Goal: Task Accomplishment & Management: Complete application form

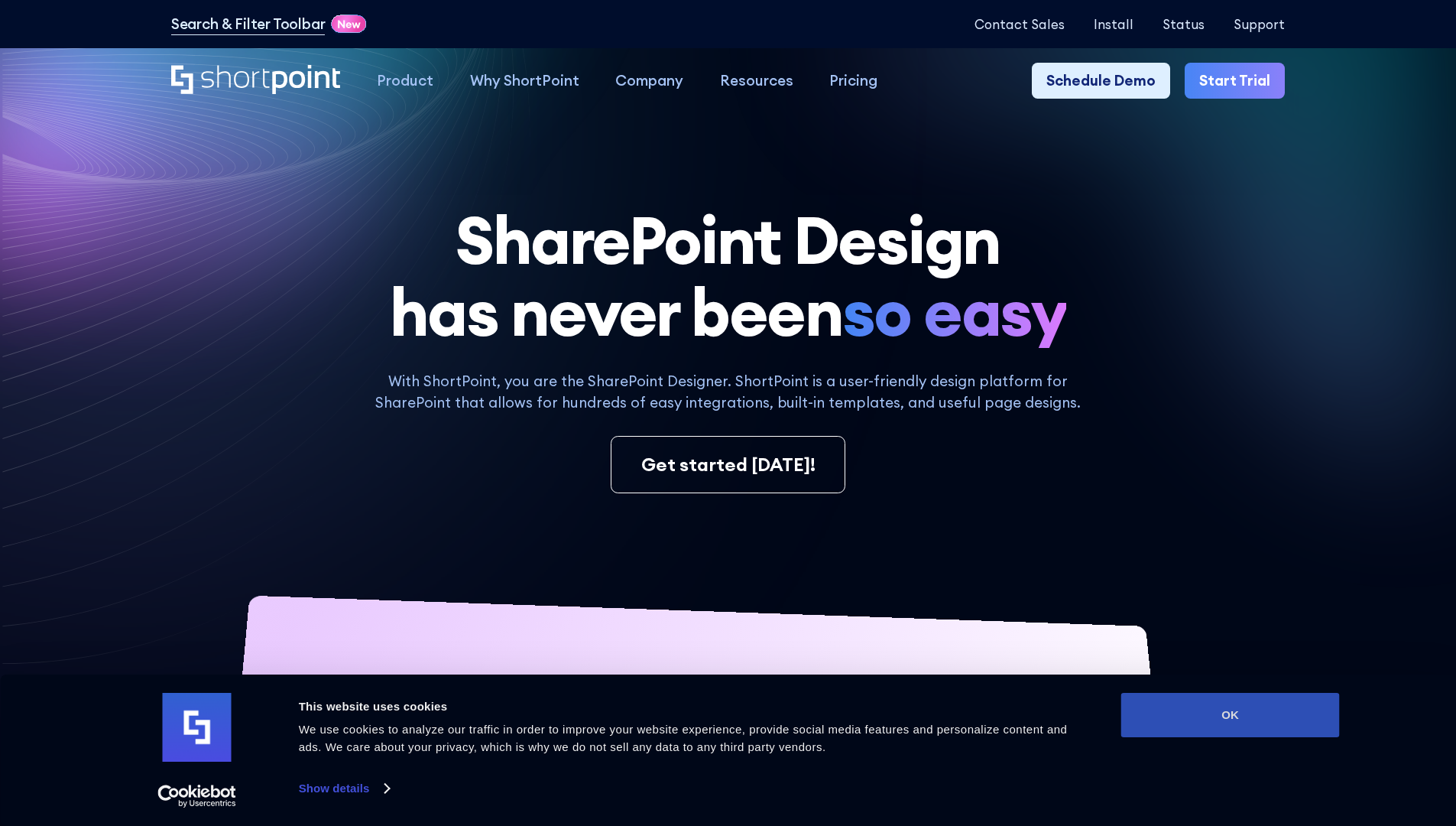
click at [1230, 715] on button "OK" at bounding box center [1231, 715] width 219 height 44
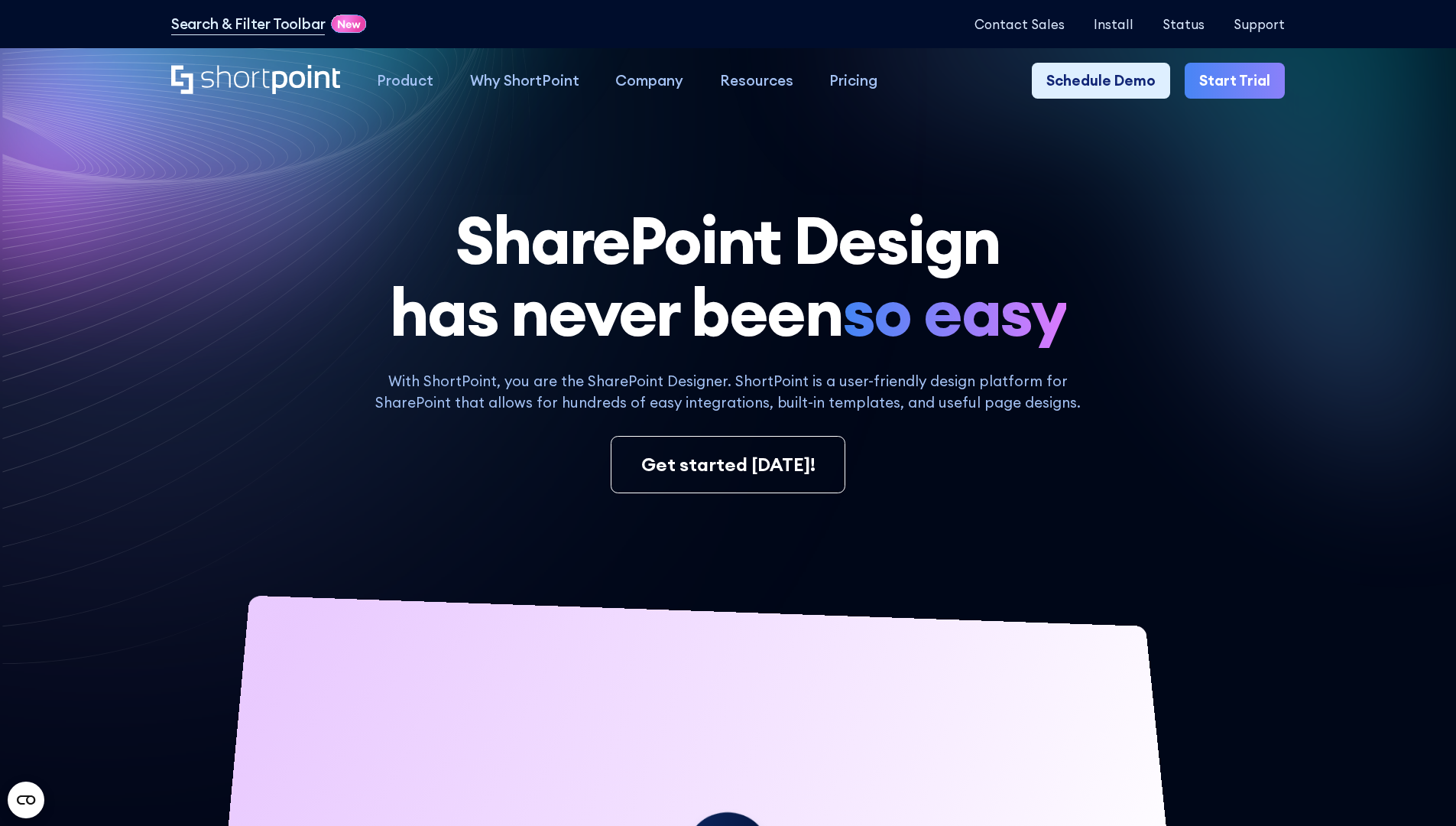
click at [1240, 81] on link "Start Trial" at bounding box center [1235, 81] width 100 height 37
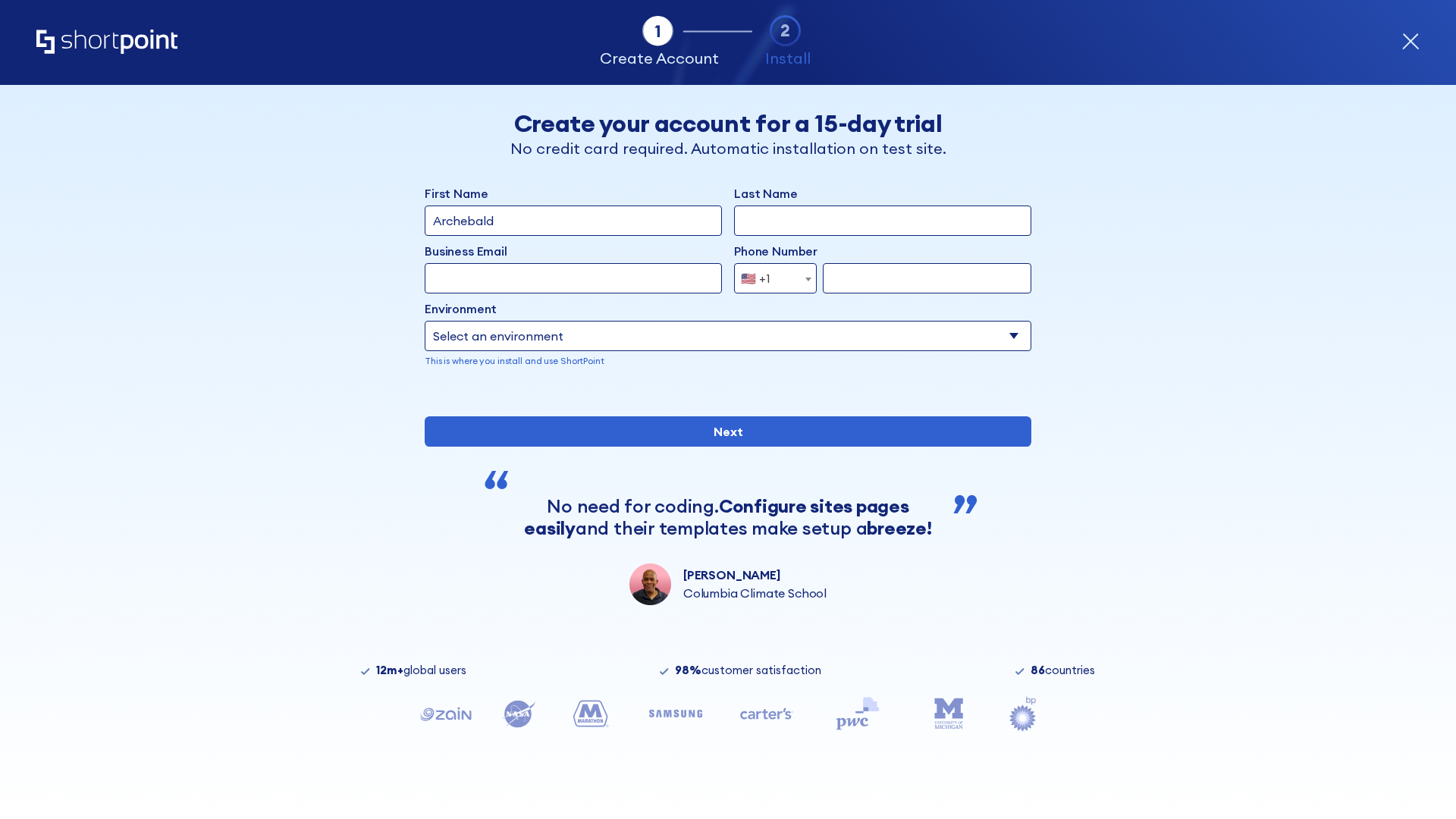
type input "Archebald"
type input "Berkuskv"
type input "2125556789"
select select "Microsoft 365"
type input "2125556789"
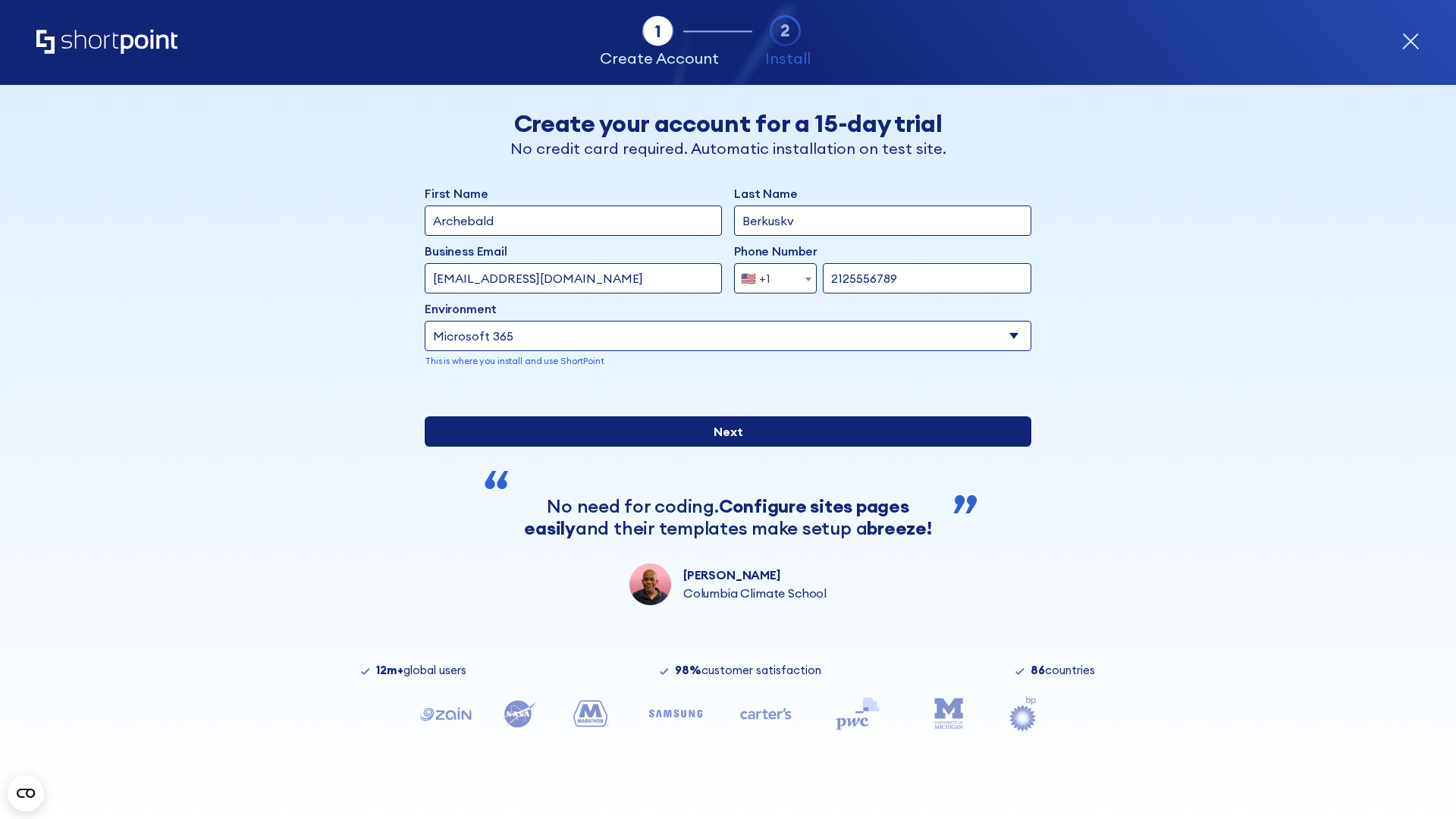
scroll to position [4, 0]
click at [722, 446] on input "Next" at bounding box center [728, 431] width 607 height 30
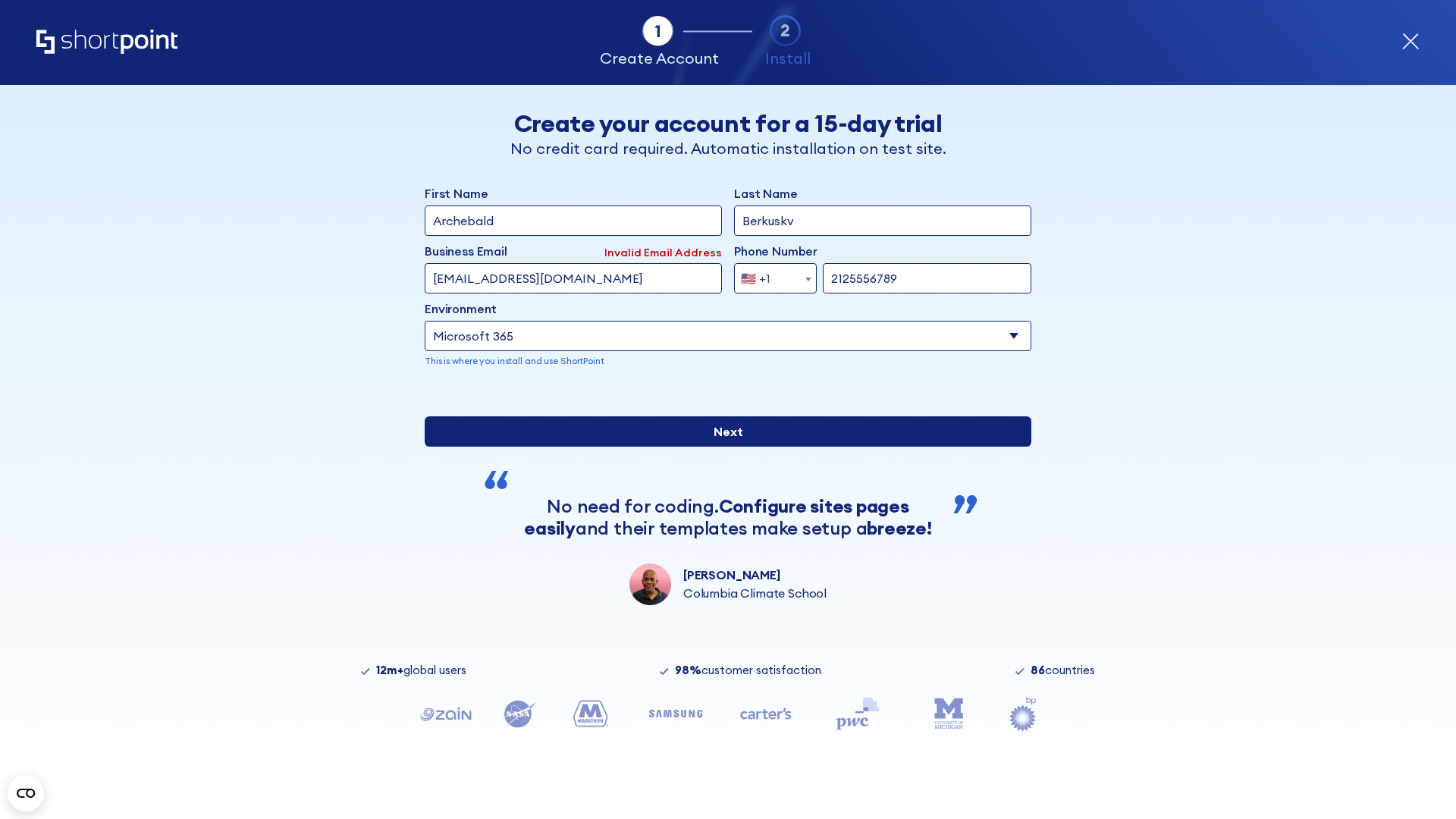
click at [722, 446] on input "Next" at bounding box center [728, 431] width 607 height 30
type input "test@shortpoint.com"
click at [722, 446] on input "Next" at bounding box center [728, 431] width 607 height 30
